Goal: Navigation & Orientation: Find specific page/section

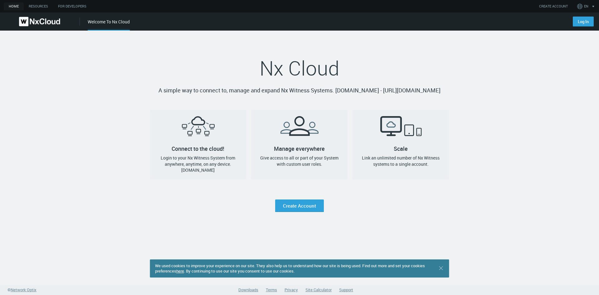
click at [276, 195] on div "Nx Cloud A simple way to connect to, manage and expand Nx Witness Systems. [DOM…" at bounding box center [299, 121] width 299 height 181
click at [583, 22] on link "Log In" at bounding box center [583, 22] width 21 height 10
click at [549, 7] on link "CREATE ACCOUNT" at bounding box center [553, 6] width 29 height 5
click at [583, 20] on link "Log In" at bounding box center [583, 22] width 21 height 10
